Goal: Task Accomplishment & Management: Manage account settings

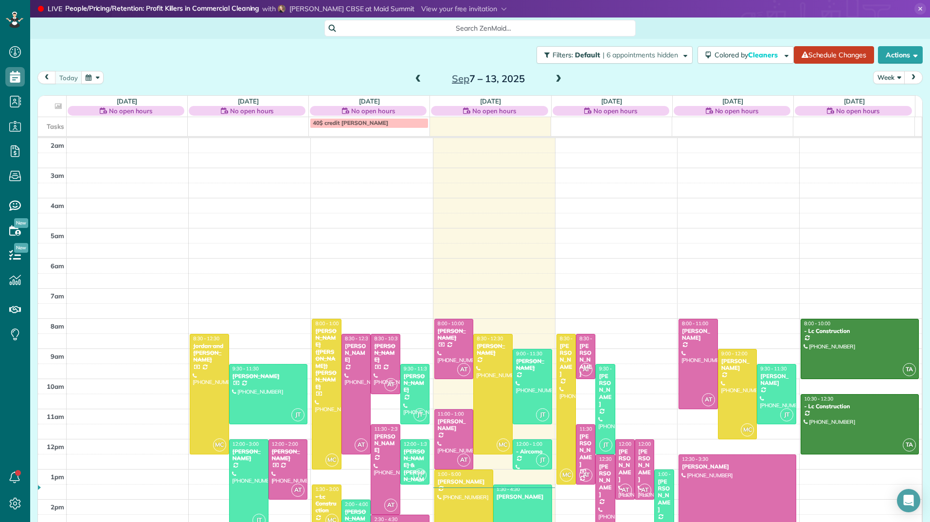
scroll to position [98, 0]
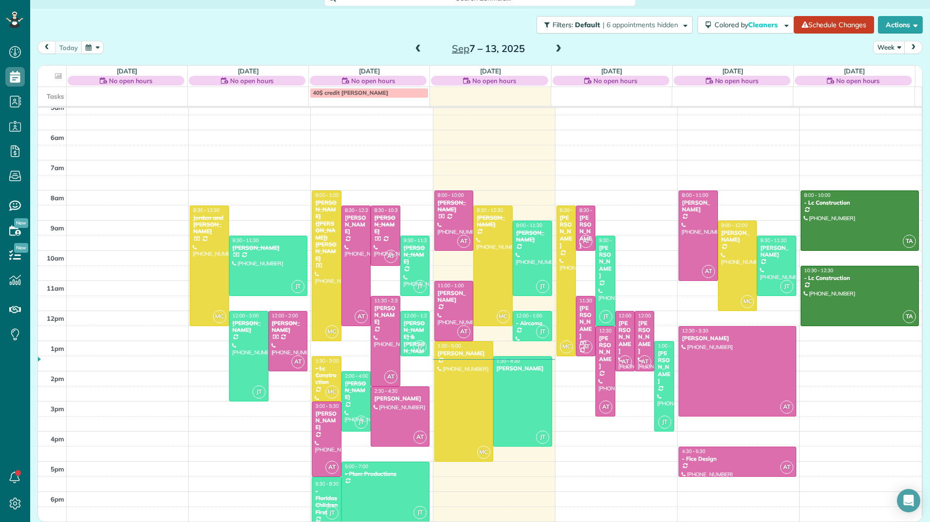
click at [554, 47] on span at bounding box center [558, 49] width 11 height 9
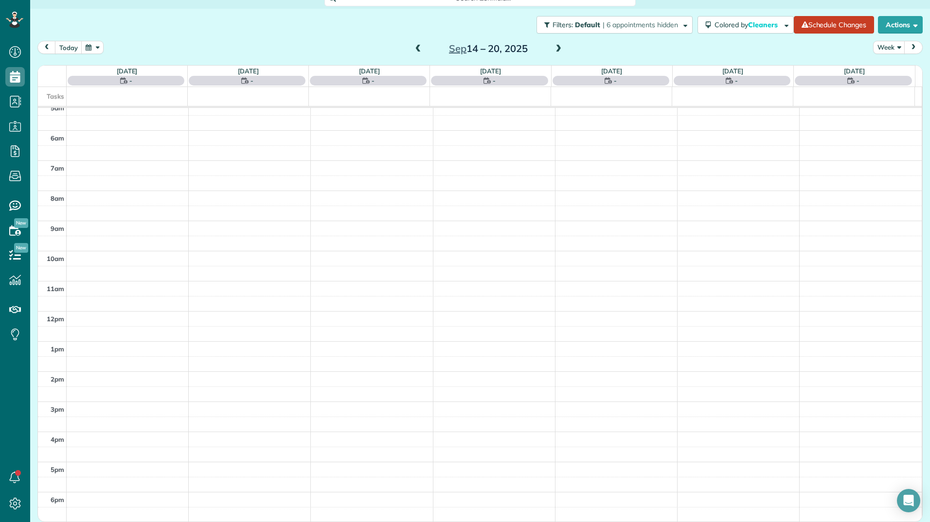
scroll to position [29, 0]
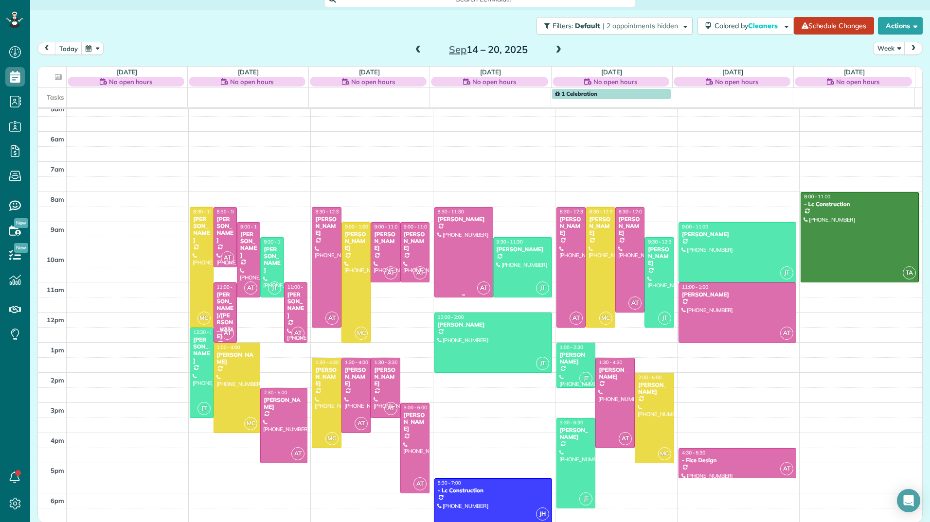
click at [477, 223] on div at bounding box center [464, 252] width 58 height 89
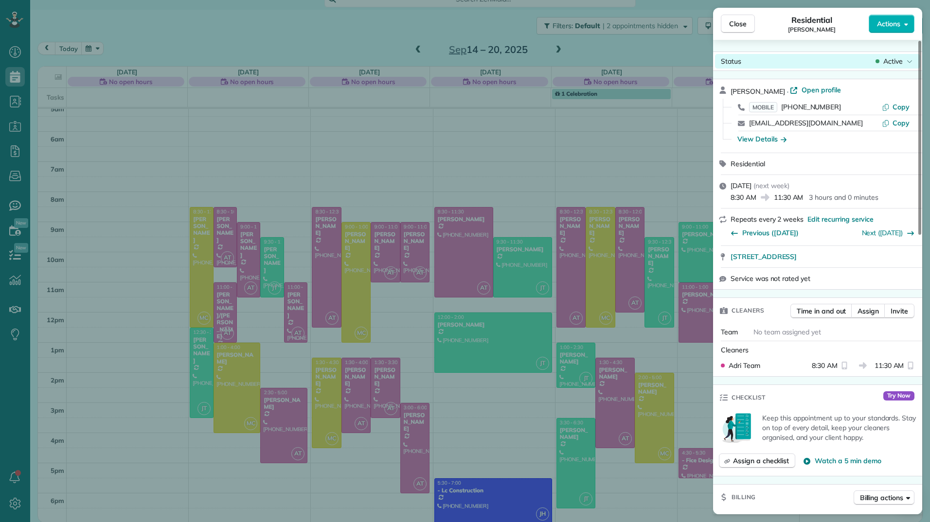
click at [904, 58] on div "Active" at bounding box center [894, 61] width 41 height 10
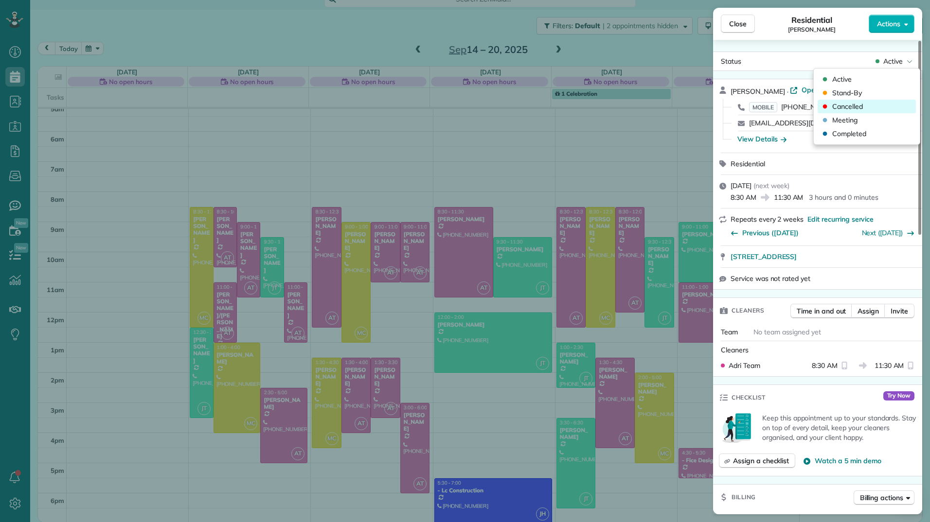
click at [840, 106] on span "Cancelled" at bounding box center [847, 107] width 31 height 10
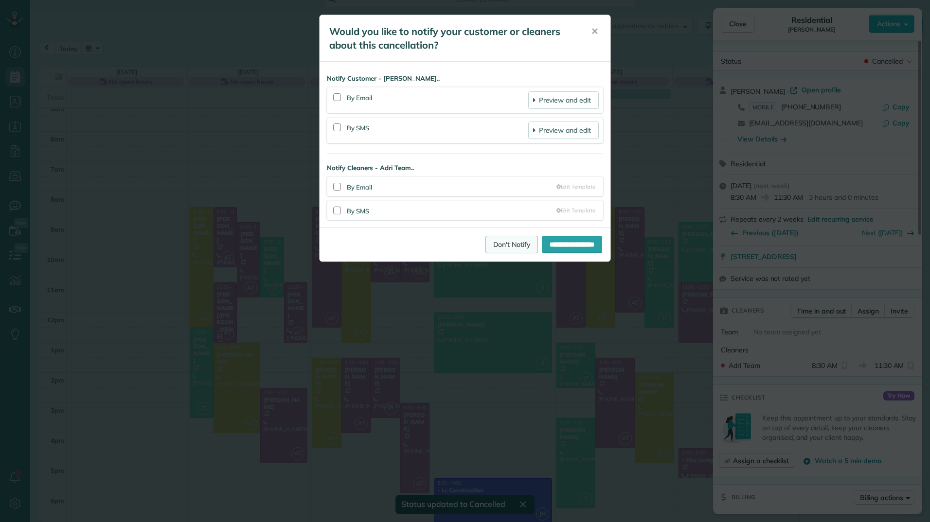
click at [506, 250] on link "Don't Notify" at bounding box center [511, 245] width 53 height 18
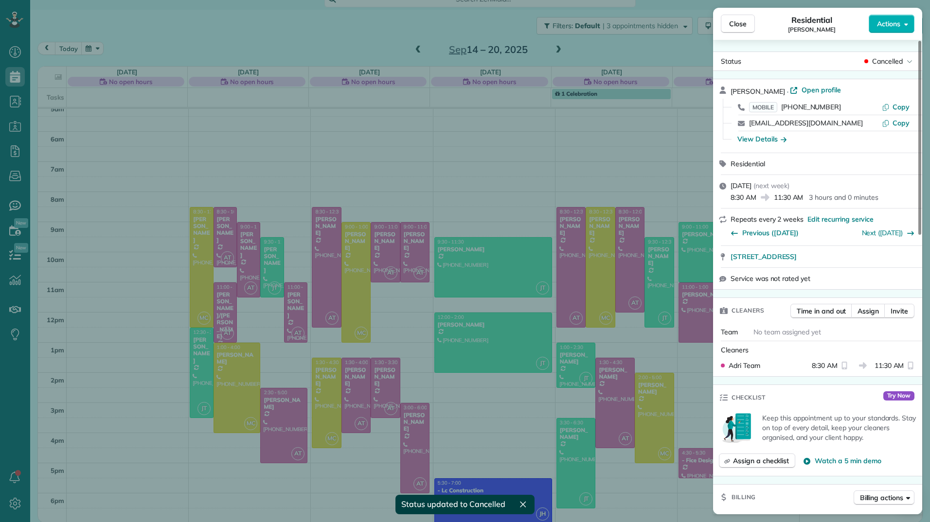
click at [555, 50] on div "Close Residential [PERSON_NAME] Actions Status Cancelled [PERSON_NAME] · Open p…" at bounding box center [465, 261] width 930 height 522
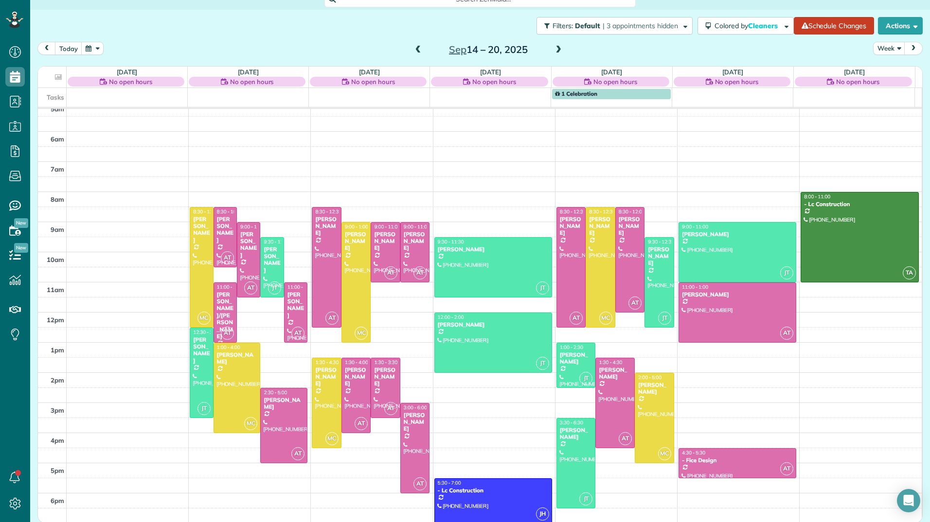
click at [555, 50] on span at bounding box center [558, 50] width 11 height 9
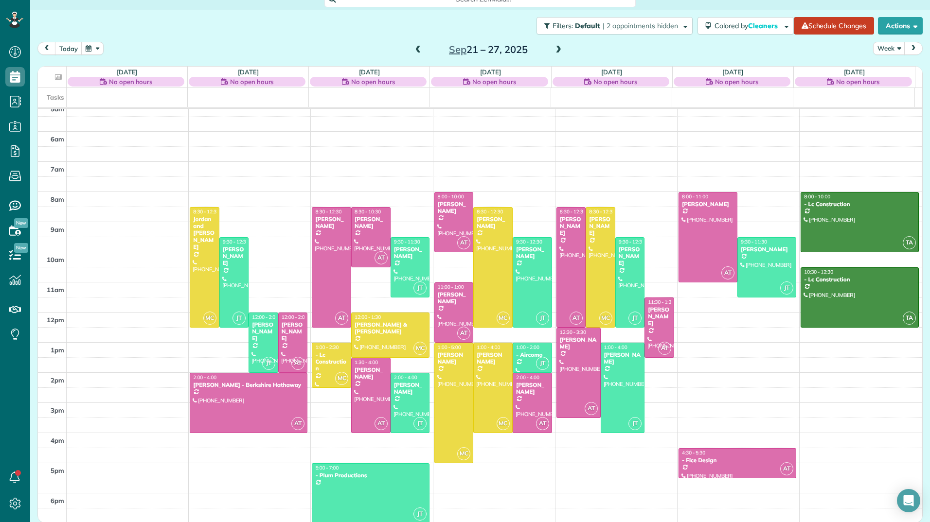
click at [555, 50] on span at bounding box center [558, 50] width 11 height 9
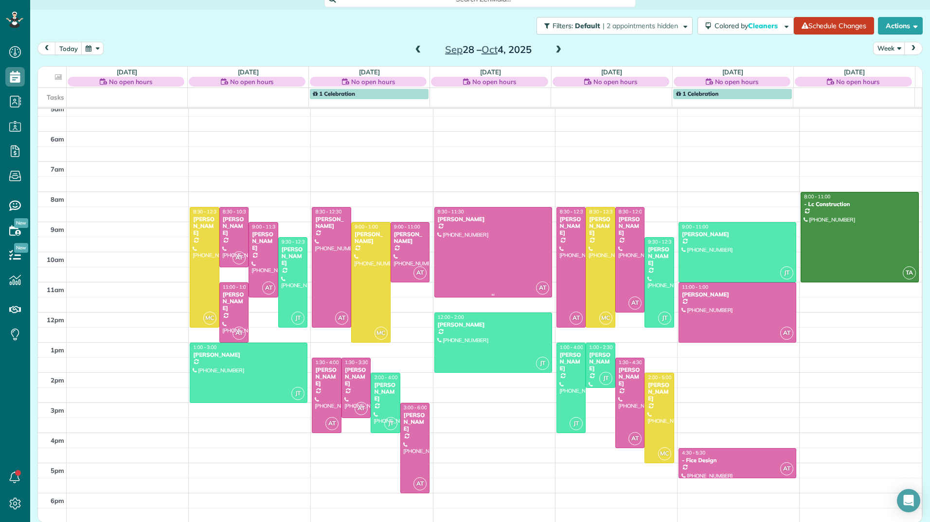
click at [517, 252] on div at bounding box center [493, 252] width 117 height 89
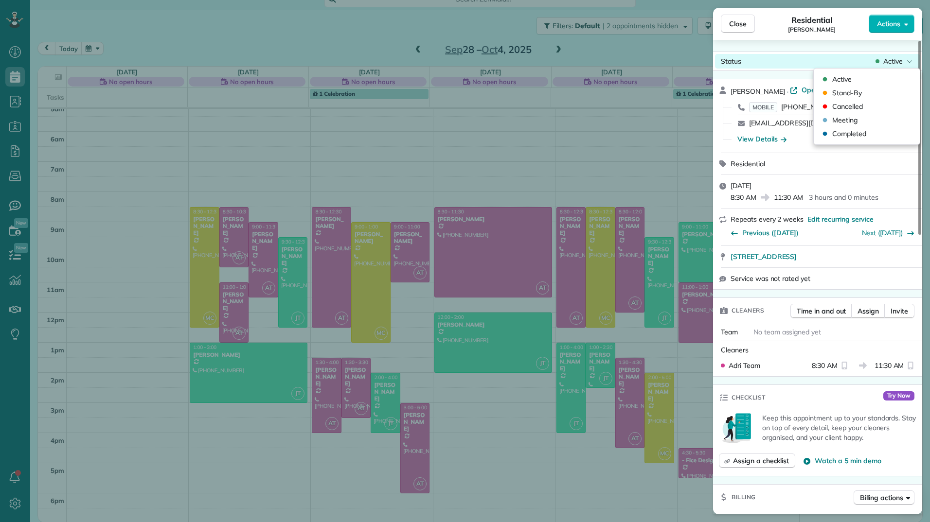
click at [902, 59] on span "Active" at bounding box center [892, 61] width 19 height 10
click at [866, 103] on div "Cancelled" at bounding box center [867, 107] width 98 height 14
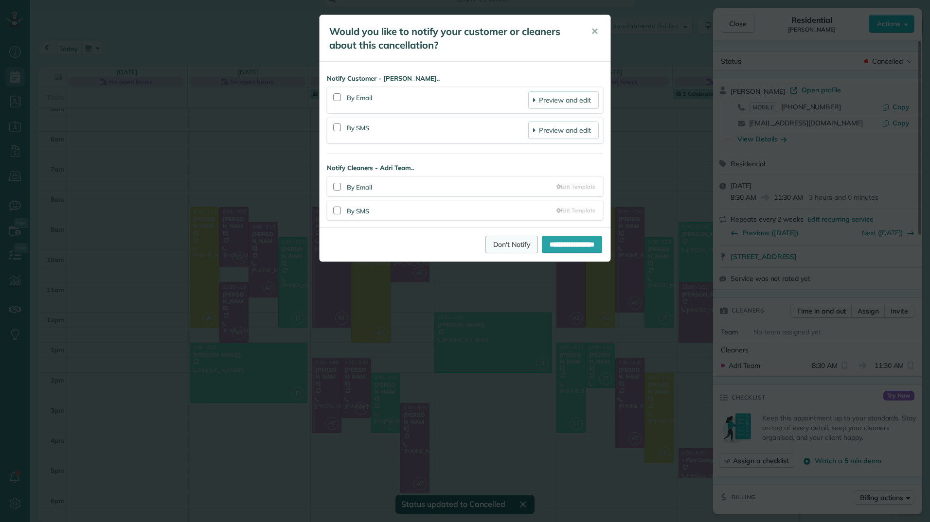
click at [496, 238] on link "Don't Notify" at bounding box center [511, 245] width 53 height 18
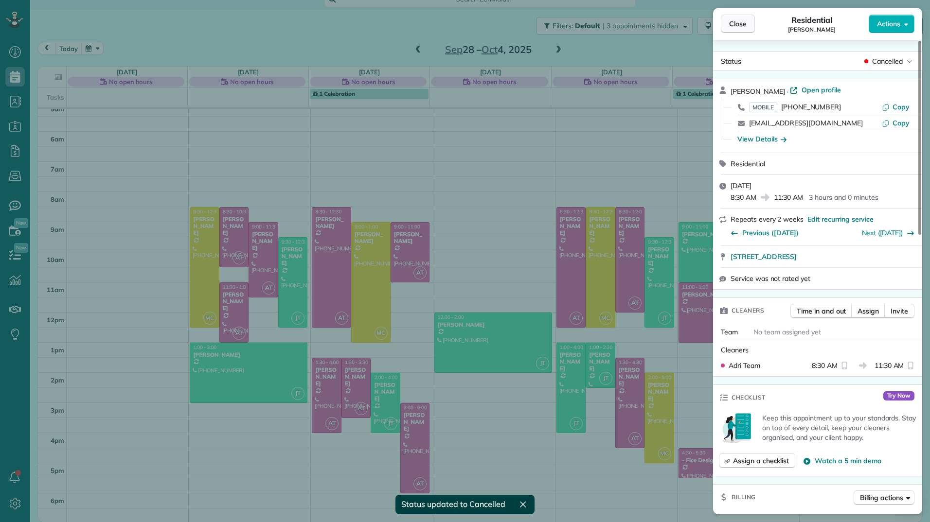
click at [733, 25] on span "Close" at bounding box center [738, 24] width 18 height 10
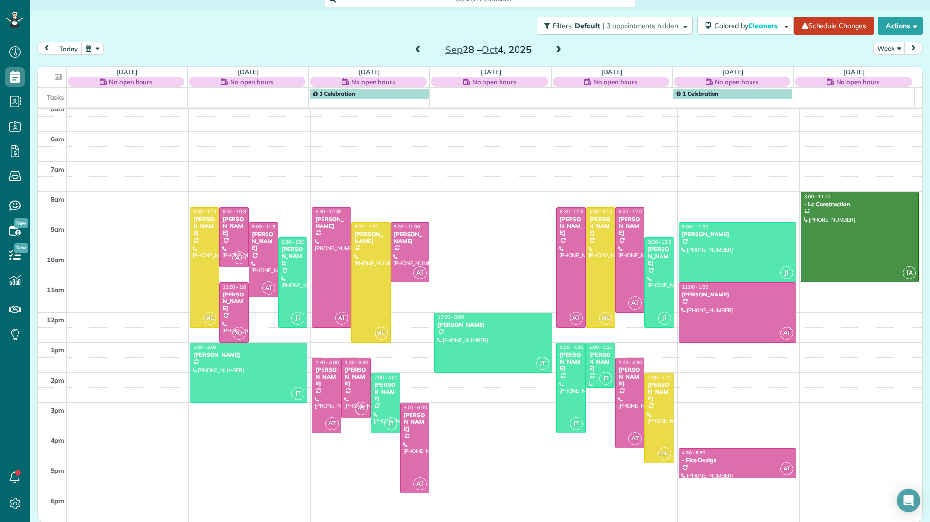
click at [413, 49] on span at bounding box center [418, 50] width 11 height 9
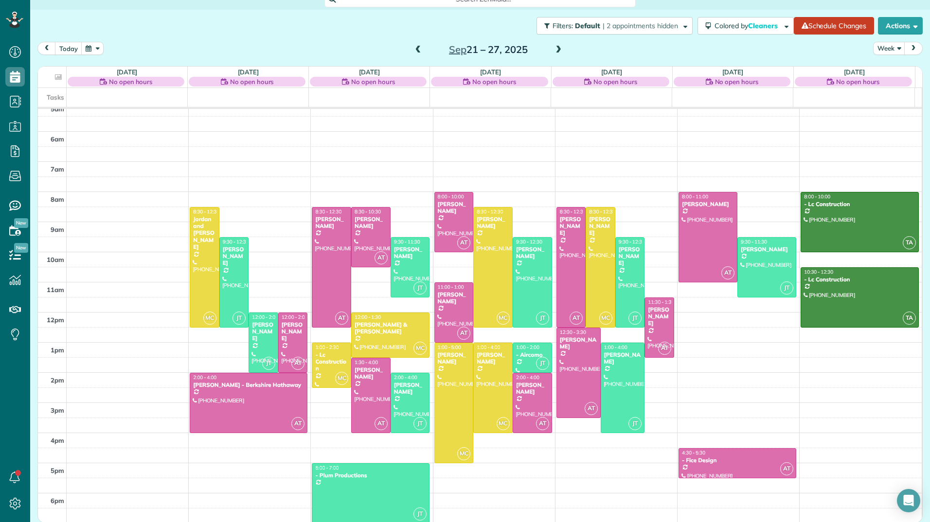
click at [413, 49] on span at bounding box center [418, 50] width 11 height 9
